Goal: Task Accomplishment & Management: Manage account settings

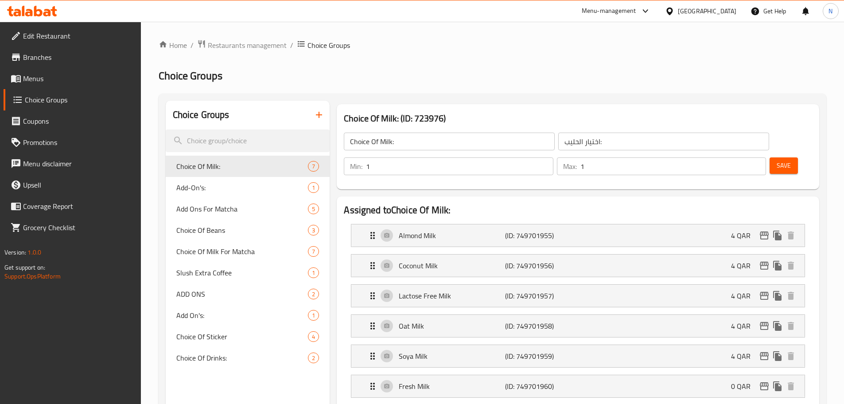
click at [728, 8] on div "Qatar" at bounding box center [707, 11] width 58 height 10
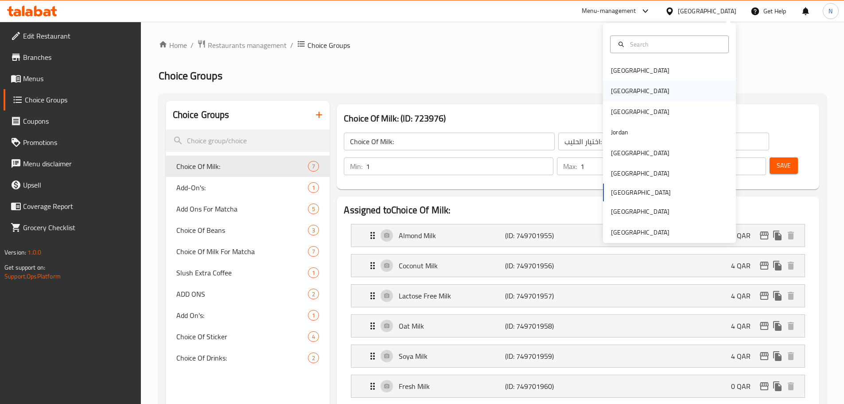
click at [613, 94] on div "[GEOGRAPHIC_DATA]" at bounding box center [640, 91] width 58 height 10
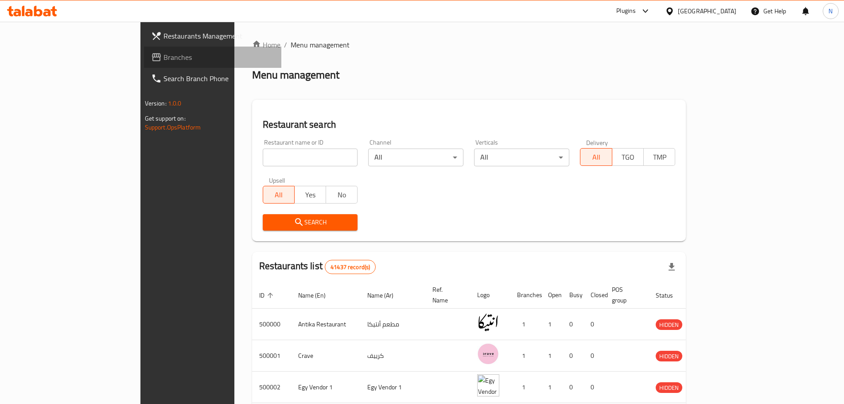
click at [164, 56] on span "Branches" at bounding box center [219, 57] width 111 height 11
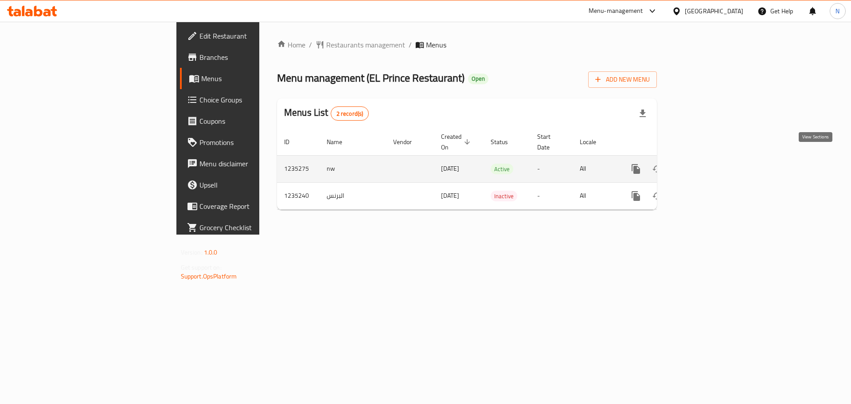
click at [710, 165] on link "enhanced table" at bounding box center [699, 168] width 21 height 21
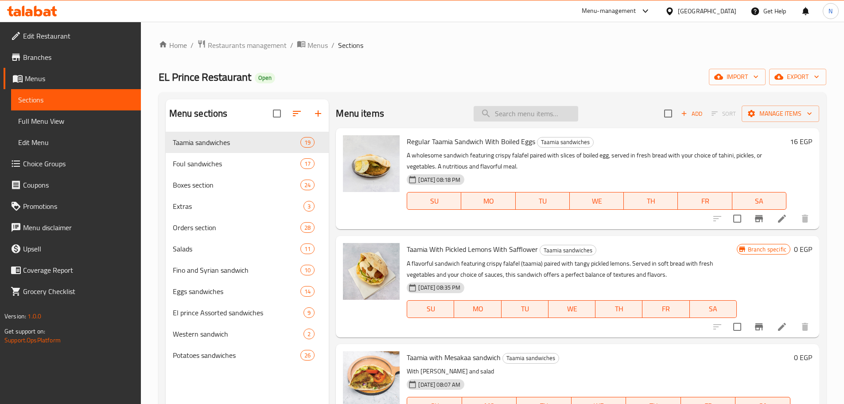
click at [550, 117] on input "search" at bounding box center [526, 114] width 105 height 16
click at [549, 111] on input "search" at bounding box center [526, 114] width 105 height 16
paste input "Taamia With Pickled Lemons With Safflower"
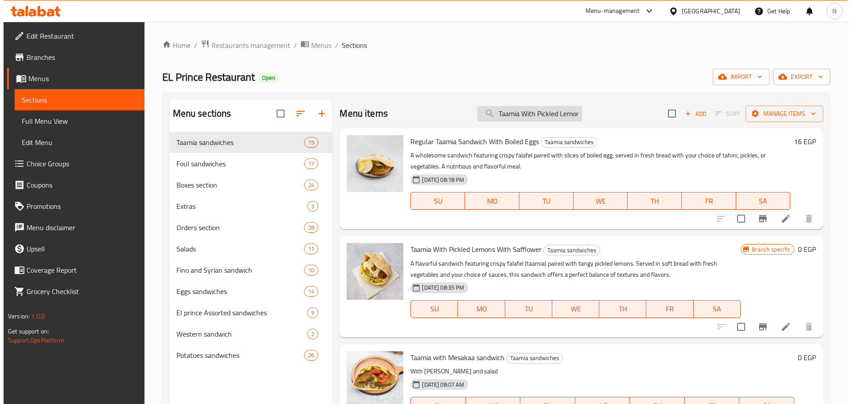
scroll to position [0, 51]
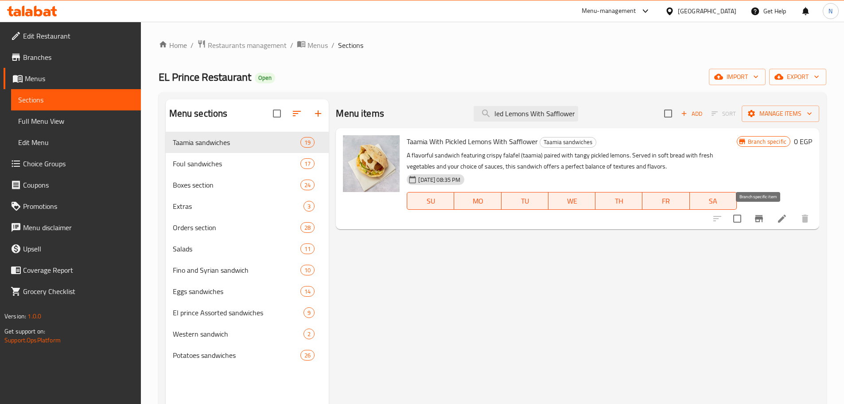
type input "Taamia With Pickled Lemons With Safflower"
click at [756, 219] on icon "Branch-specific-item" at bounding box center [759, 218] width 8 height 7
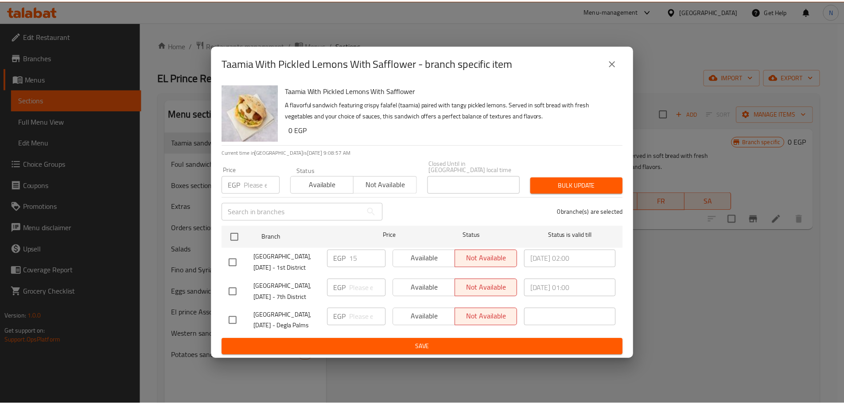
scroll to position [124, 0]
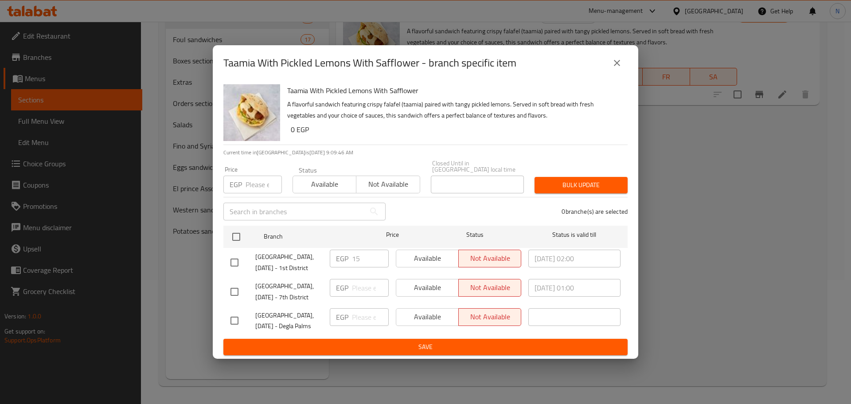
click at [621, 65] on icon "close" at bounding box center [617, 63] width 11 height 11
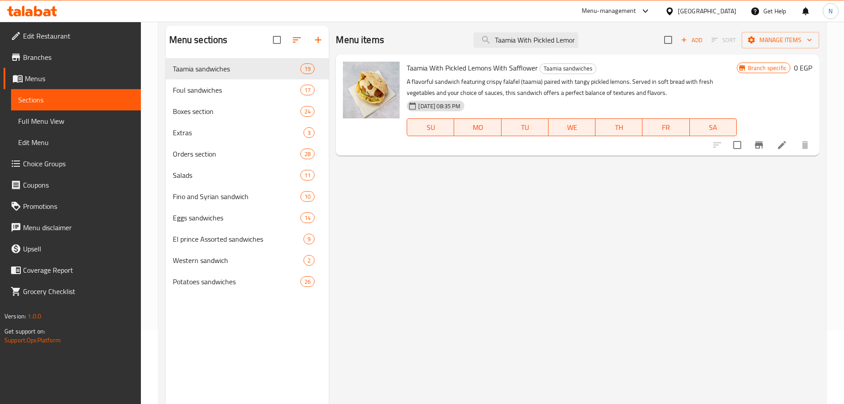
scroll to position [0, 0]
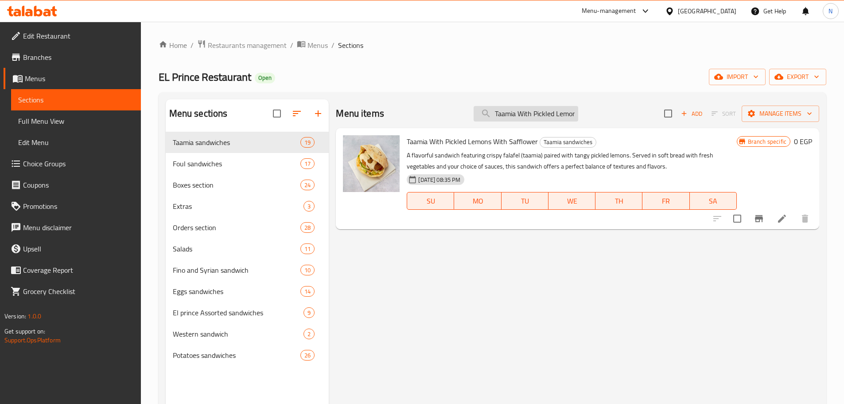
click at [512, 117] on input "Taamia With Pickled Lemons With Safflower" at bounding box center [526, 114] width 105 height 16
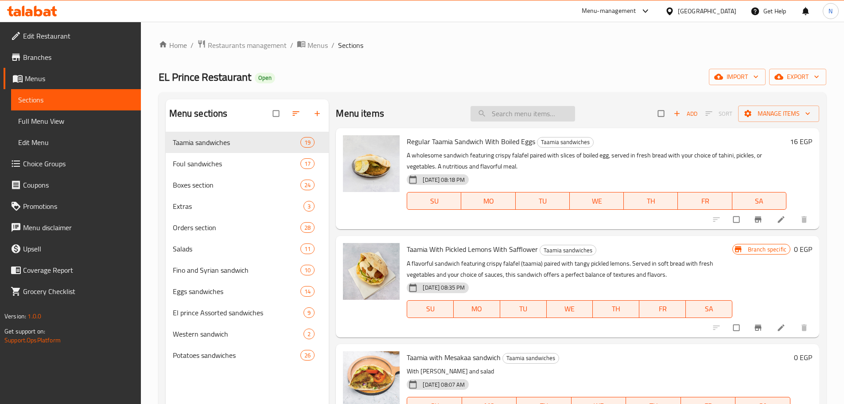
click at [510, 114] on input "search" at bounding box center [523, 114] width 105 height 16
paste input "Taamia With Pickled Lemons With Safflower"
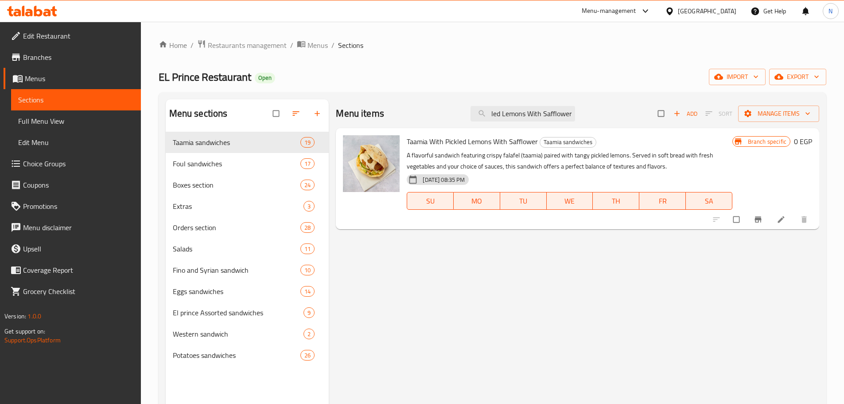
type input "Taamia With Pickled Lemons With Safflower"
click at [760, 222] on icon "Branch-specific-item" at bounding box center [758, 219] width 9 height 9
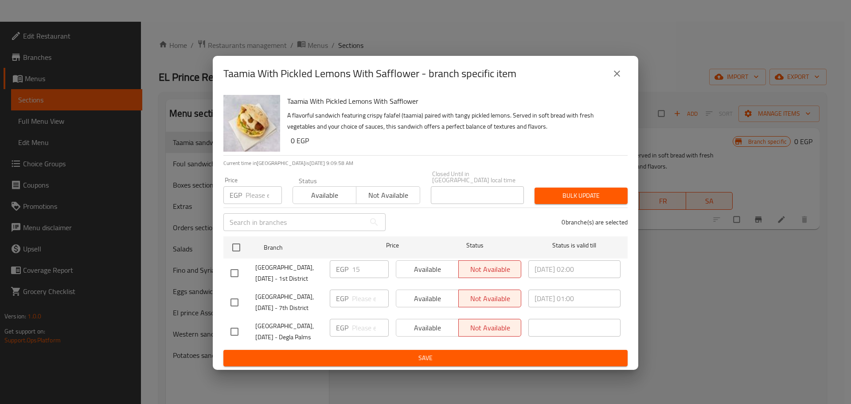
scroll to position [124, 0]
